Goal: Task Accomplishment & Management: Manage account settings

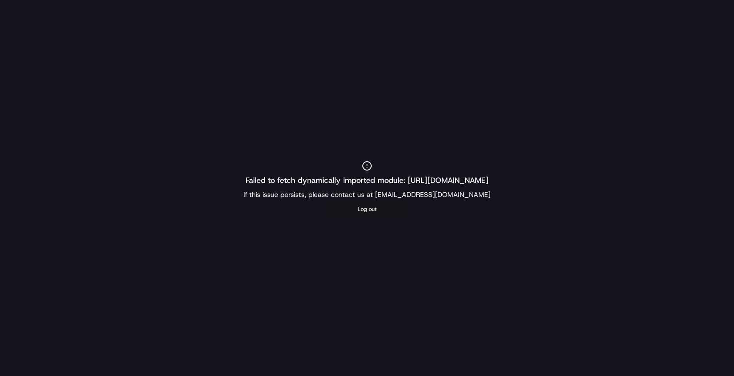
click at [367, 211] on button "Log out" at bounding box center [367, 209] width 76 height 12
